Goal: Task Accomplishment & Management: Use online tool/utility

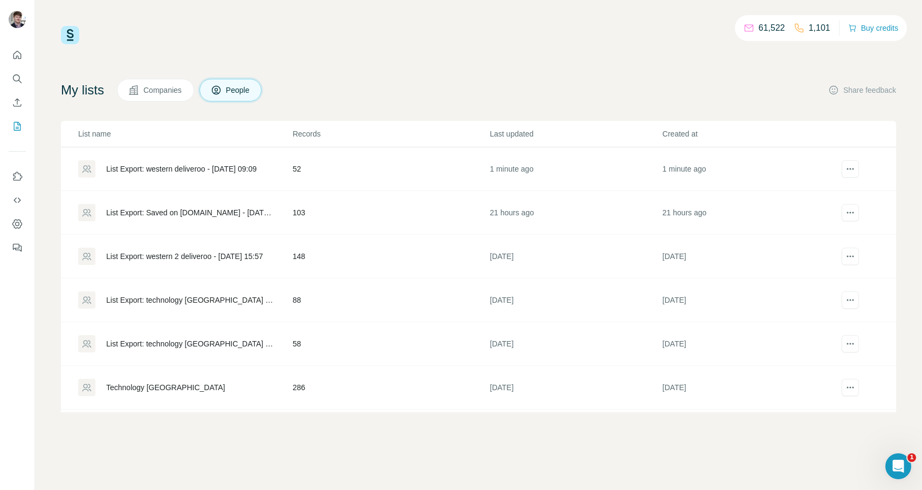
click at [219, 252] on div "List Export: western 2 deliveroo - [DATE] 15:57" at bounding box center [184, 256] width 157 height 11
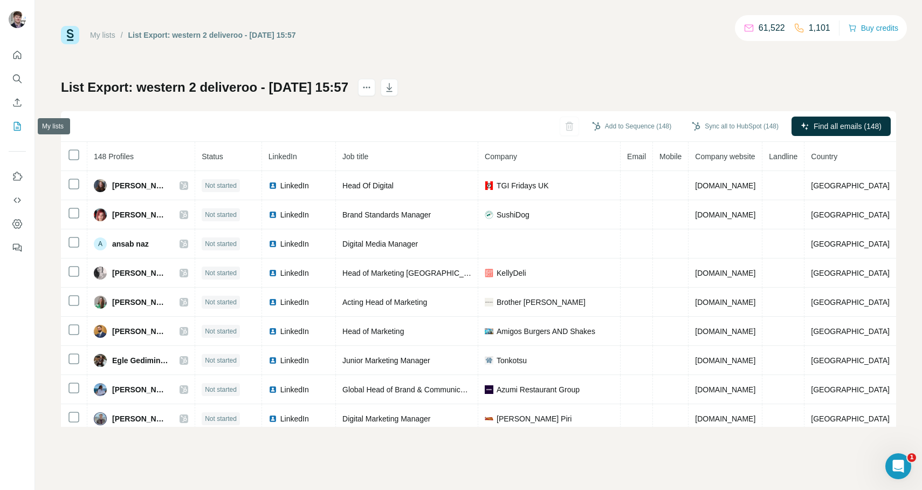
click at [18, 128] on icon "My lists" at bounding box center [17, 126] width 11 height 11
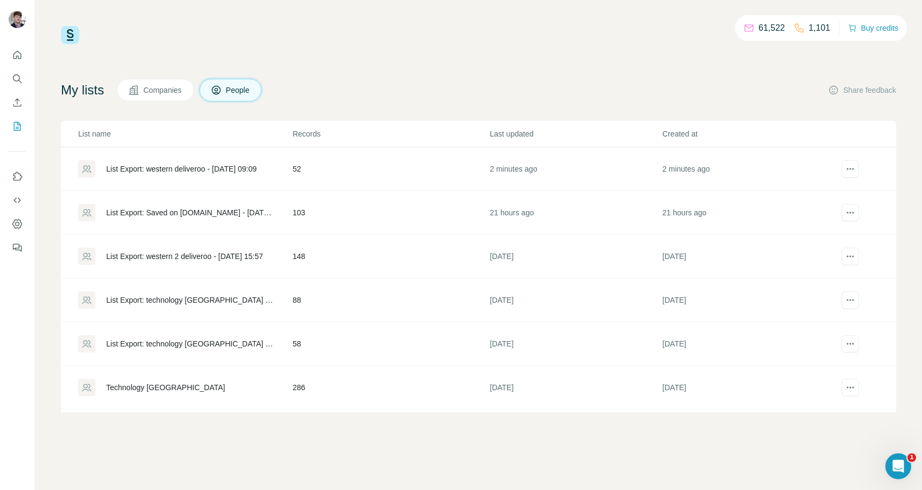
click at [158, 256] on div "List Export: western 2 deliveroo - [DATE] 15:57" at bounding box center [184, 256] width 157 height 11
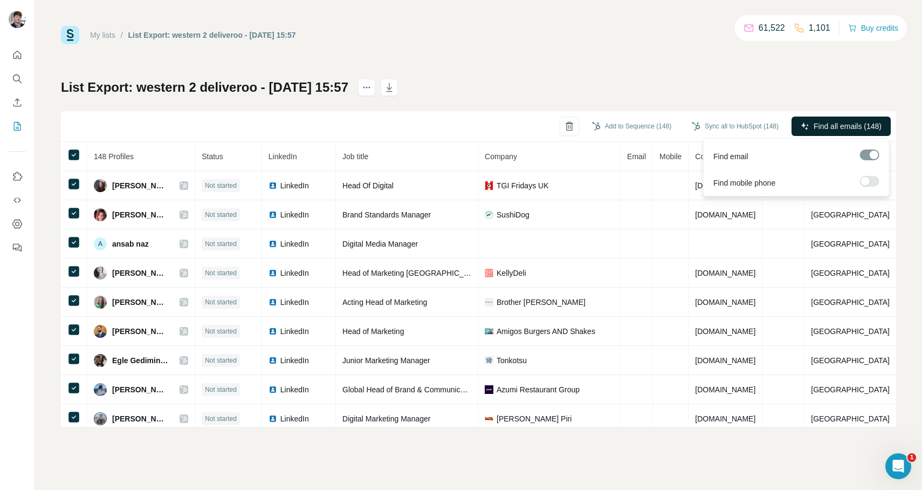
click at [853, 128] on span "Find all emails (148)" at bounding box center [848, 126] width 68 height 11
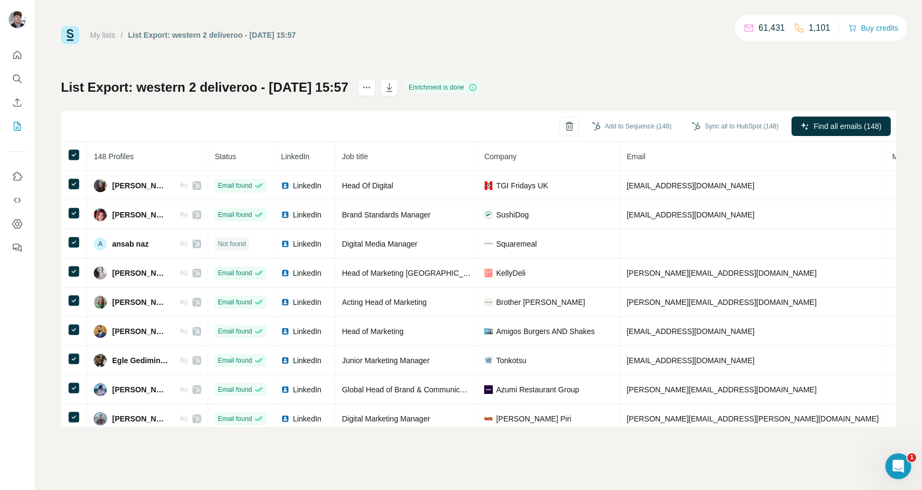
click at [720, 127] on button "Sync all to HubSpot (148)" at bounding box center [736, 126] width 102 height 16
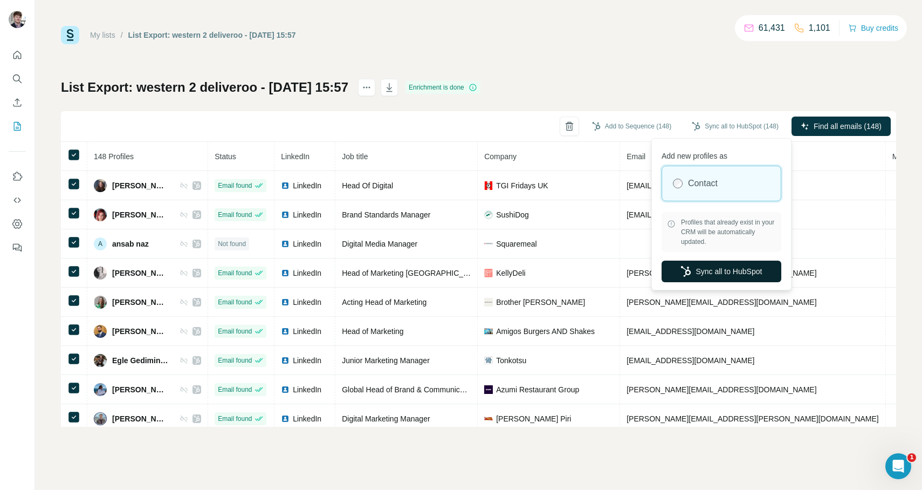
click at [710, 271] on button "Sync all to HubSpot" at bounding box center [722, 272] width 120 height 22
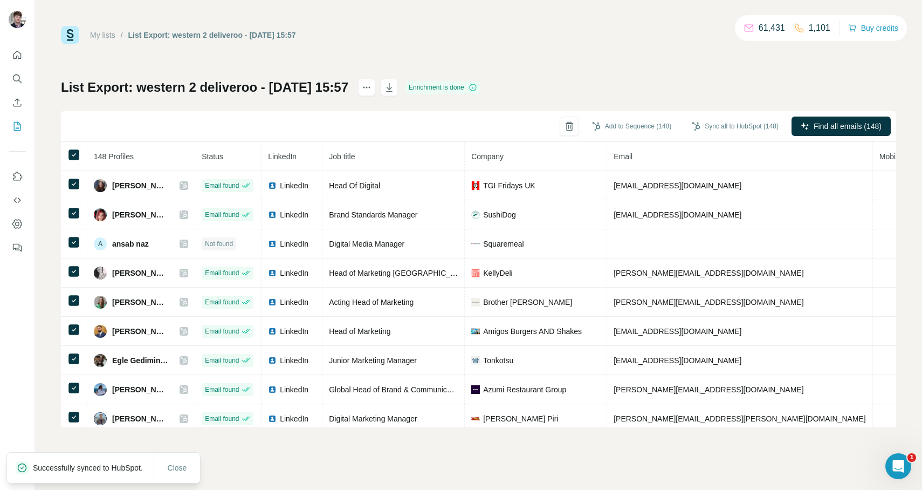
click at [110, 34] on link "My lists" at bounding box center [102, 35] width 25 height 9
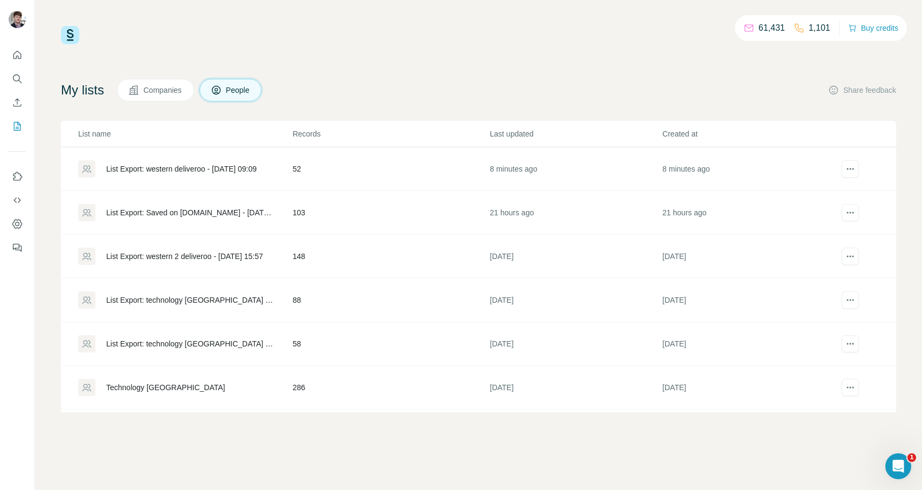
click at [242, 174] on div "List Export: western deliveroo - [DATE] 09:09" at bounding box center [185, 168] width 214 height 17
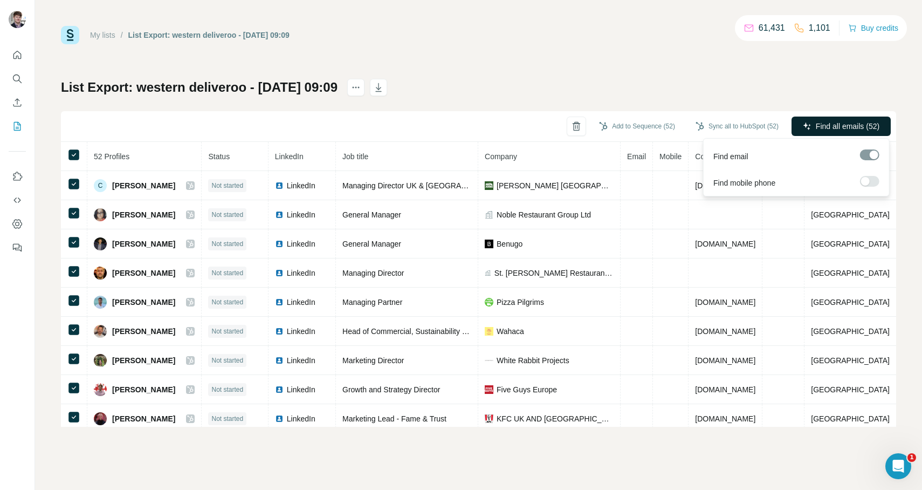
click at [821, 124] on span "Find all emails (52)" at bounding box center [848, 126] width 64 height 11
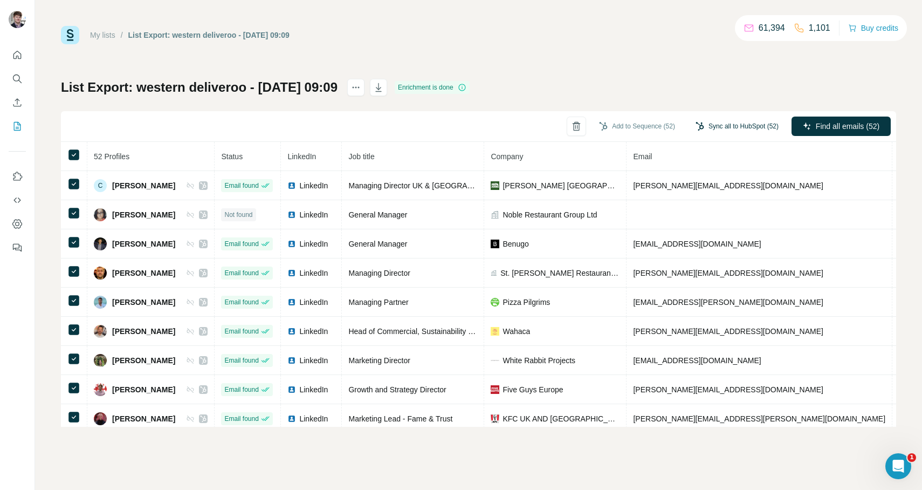
click at [713, 124] on button "Sync all to HubSpot (52)" at bounding box center [737, 126] width 98 height 16
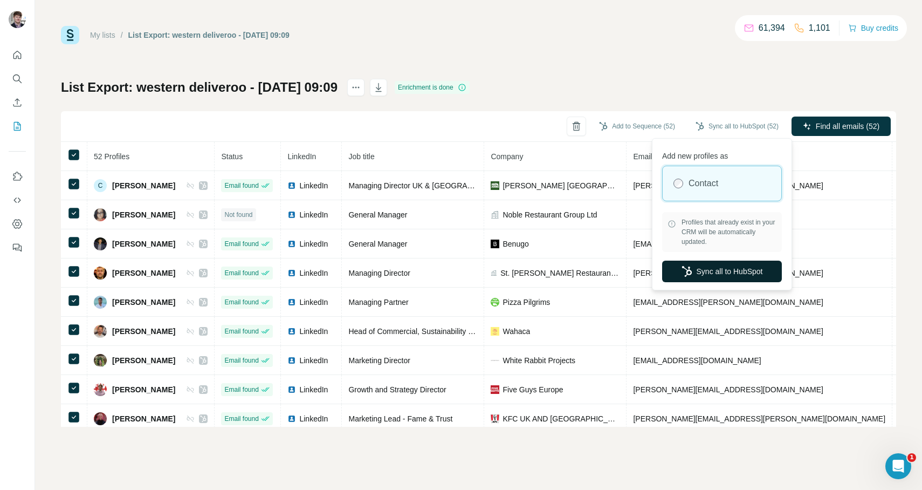
click at [713, 269] on button "Sync all to HubSpot" at bounding box center [722, 272] width 120 height 22
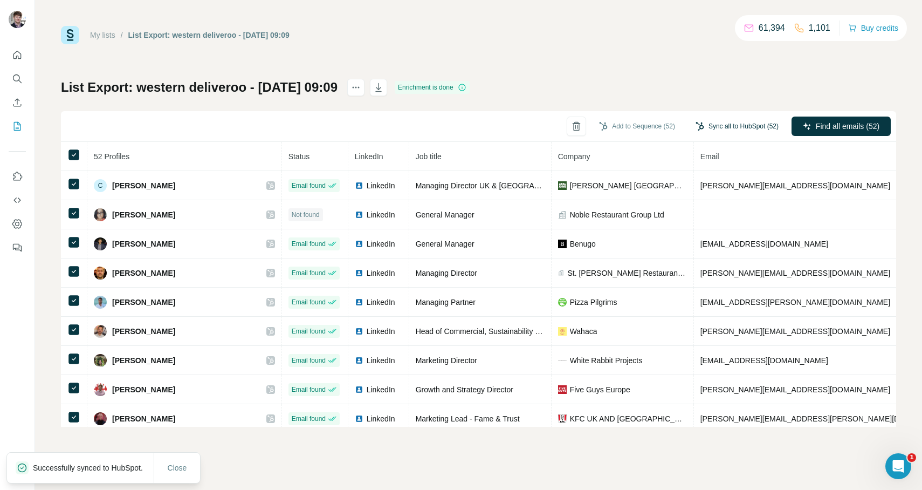
click at [737, 121] on button "Sync all to HubSpot (52)" at bounding box center [737, 126] width 98 height 16
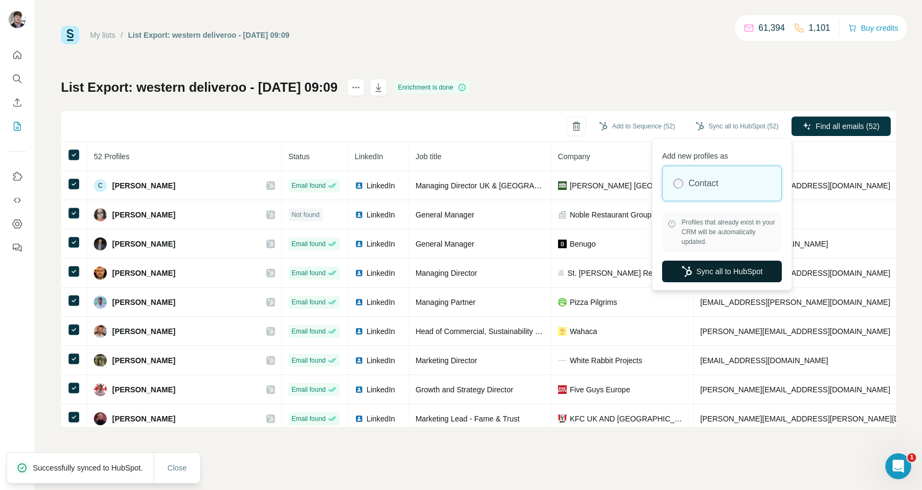
click at [725, 270] on button "Sync all to HubSpot" at bounding box center [722, 272] width 120 height 22
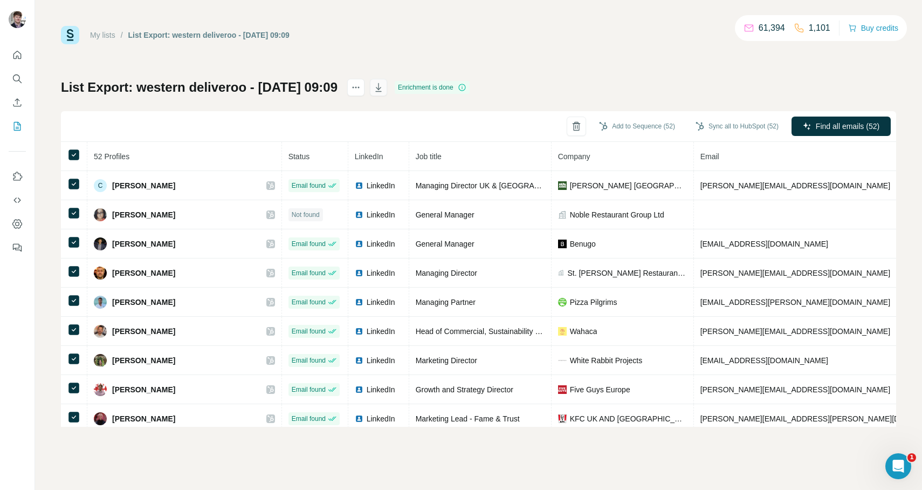
click at [384, 85] on icon "button" at bounding box center [378, 87] width 11 height 11
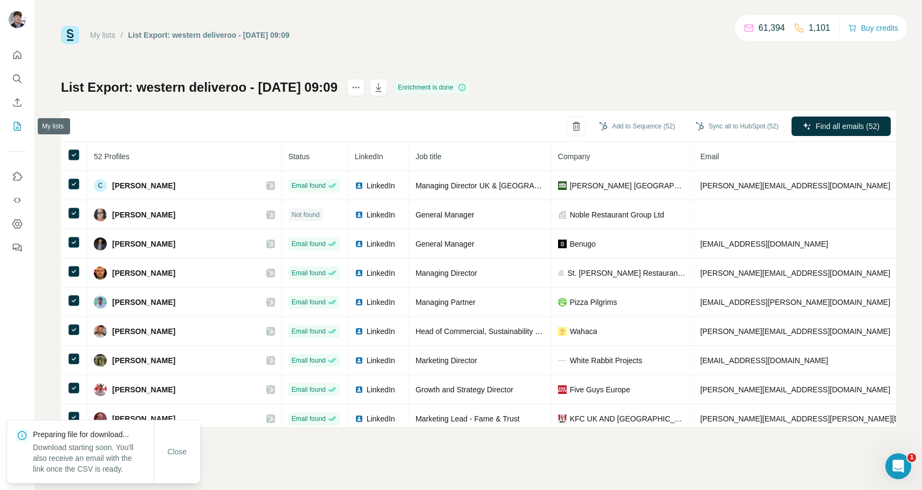
click at [18, 126] on icon "My lists" at bounding box center [17, 126] width 11 height 11
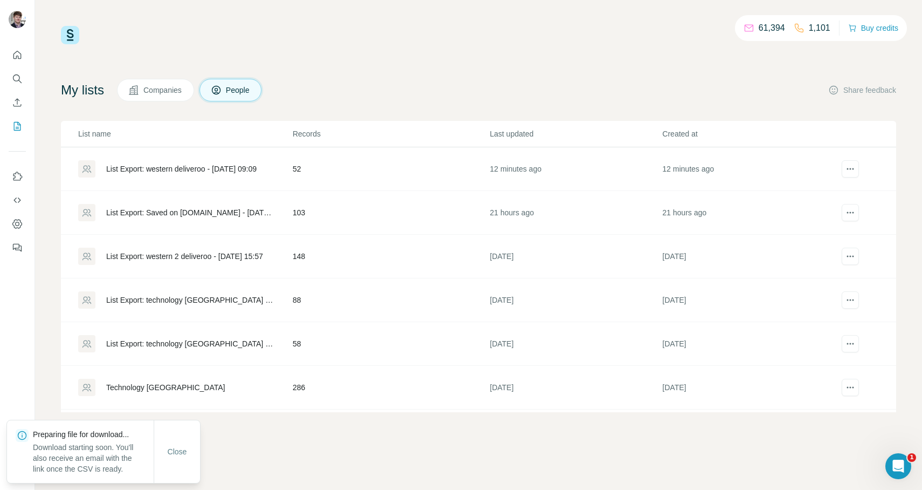
click at [171, 263] on div "List Export: western 2 deliveroo - [DATE] 15:57" at bounding box center [185, 256] width 214 height 17
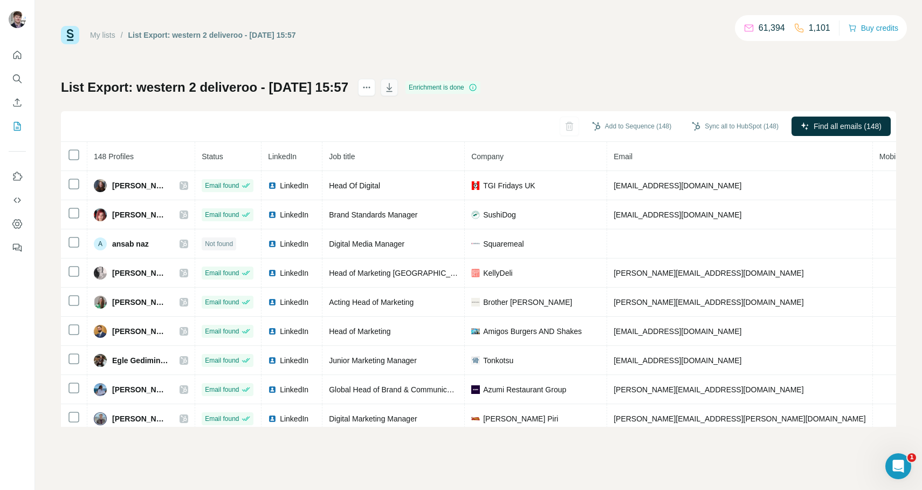
click at [395, 92] on icon "button" at bounding box center [389, 87] width 11 height 11
click at [104, 35] on link "My lists" at bounding box center [102, 35] width 25 height 9
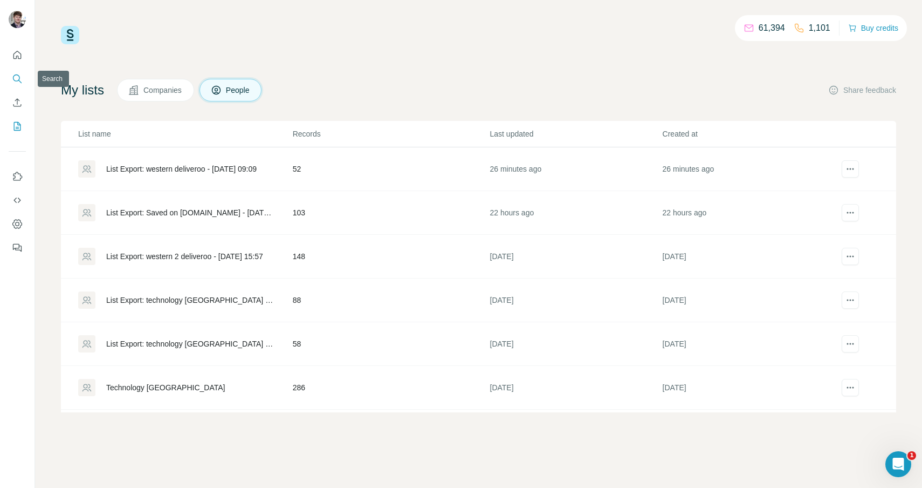
click at [19, 78] on icon "Search" at bounding box center [16, 77] width 7 height 7
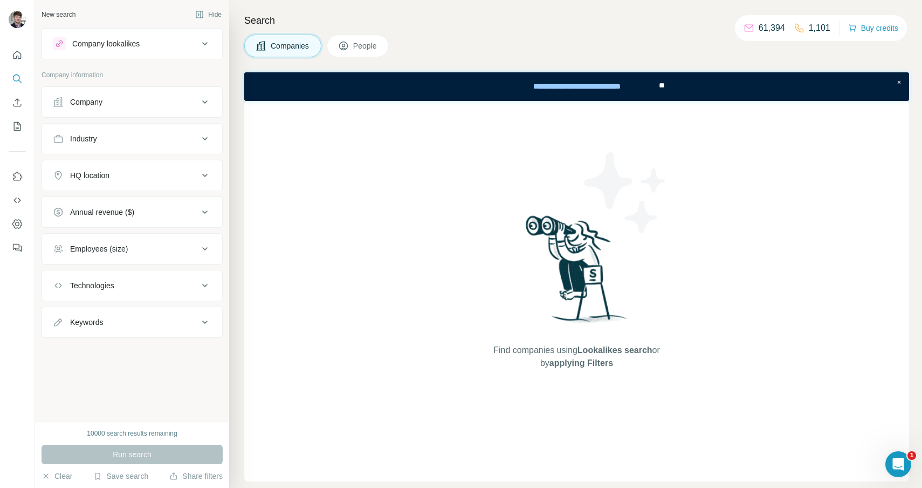
click at [152, 44] on div "Company lookalikes" at bounding box center [126, 43] width 146 height 13
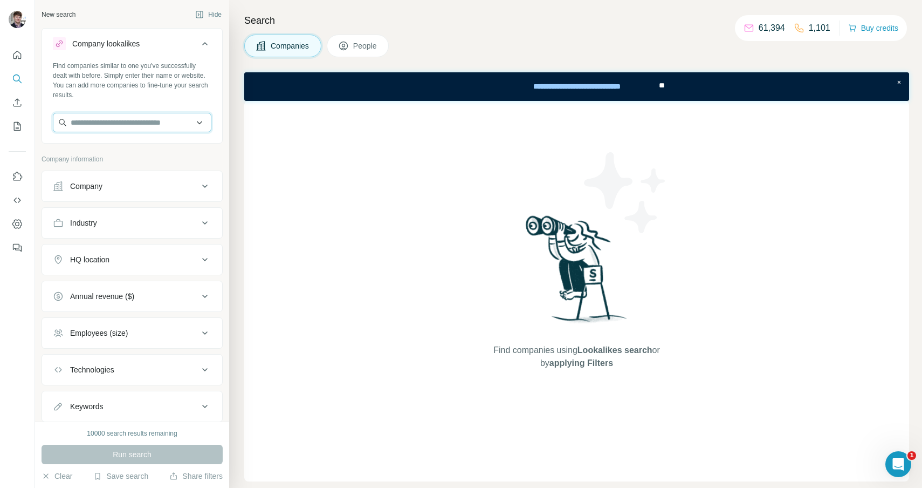
click at [152, 122] on input "text" at bounding box center [132, 122] width 159 height 19
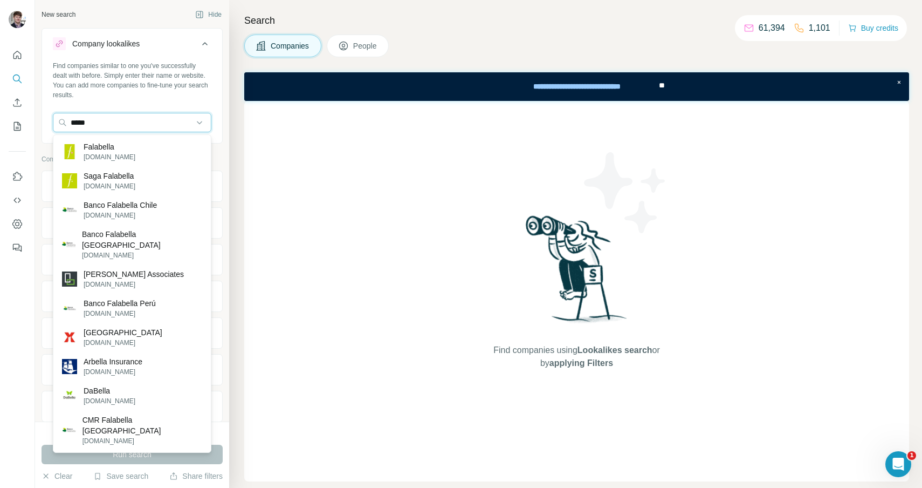
type input "*****"
